Goal: Navigation & Orientation: Find specific page/section

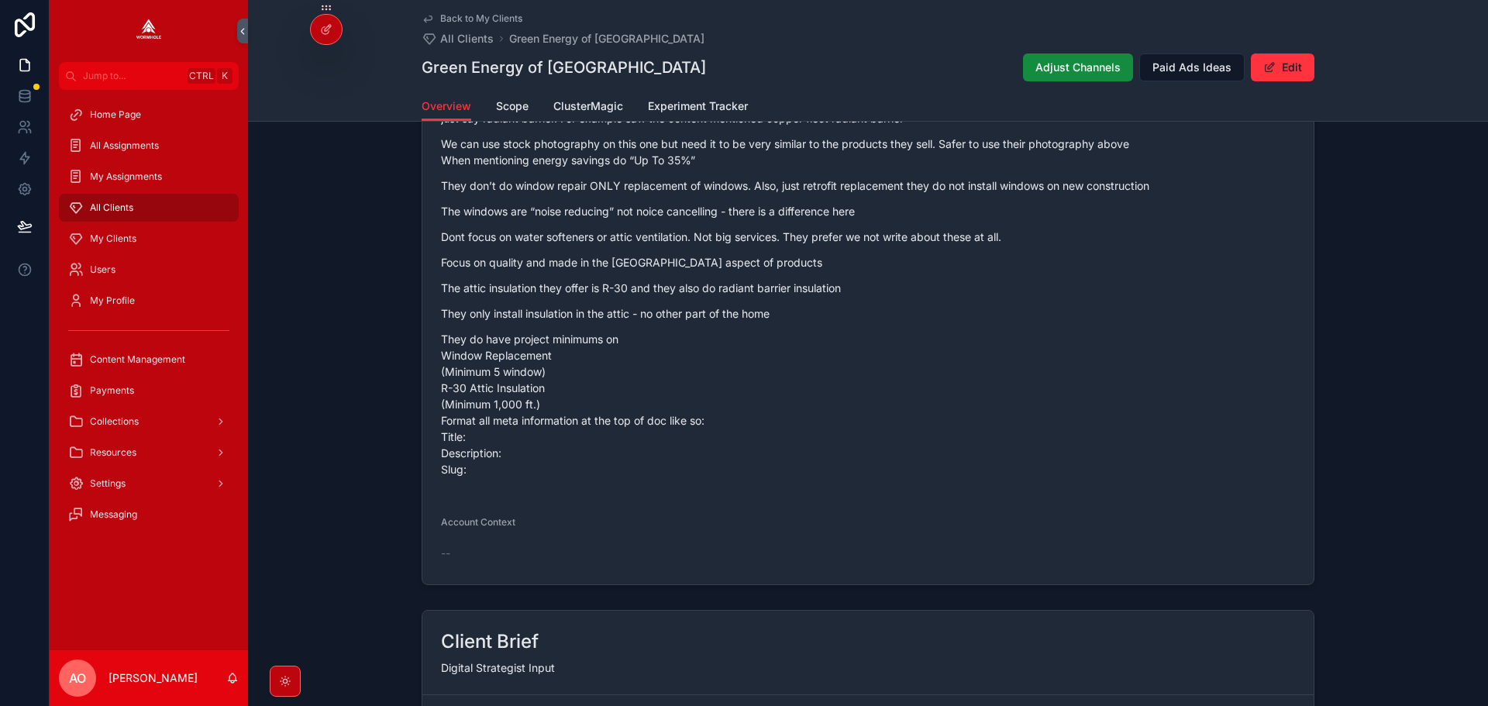
scroll to position [1240, 0]
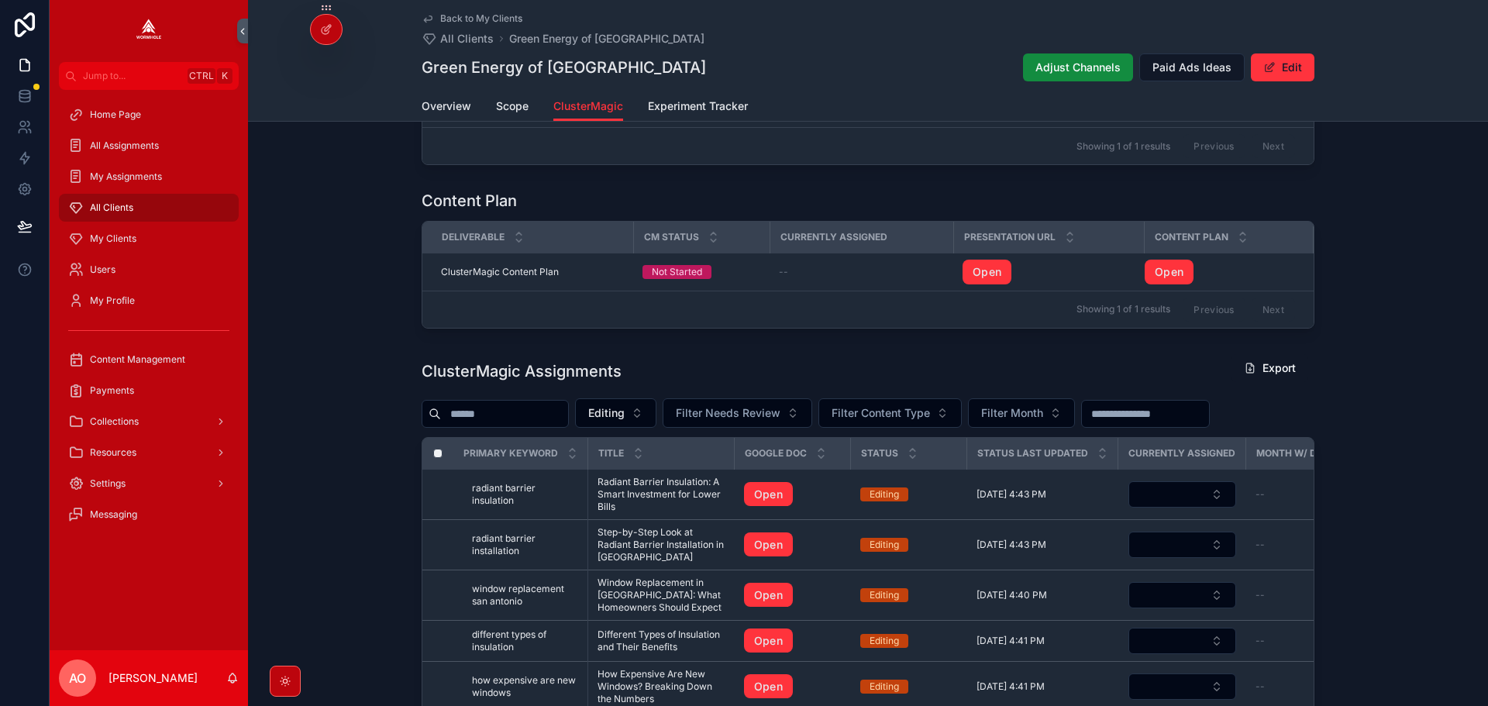
scroll to position [215, 0]
